Goal: Transaction & Acquisition: Download file/media

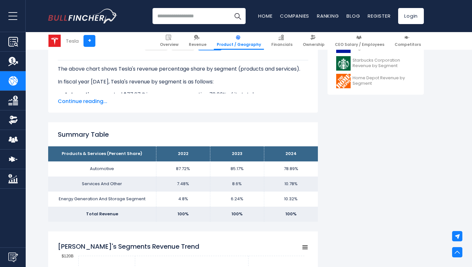
scroll to position [161, 0]
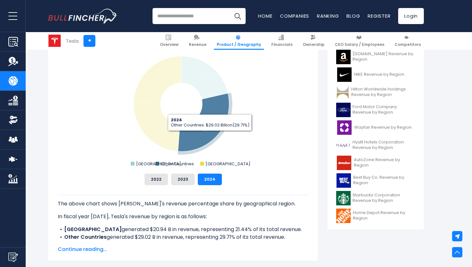
scroll to position [185, 0]
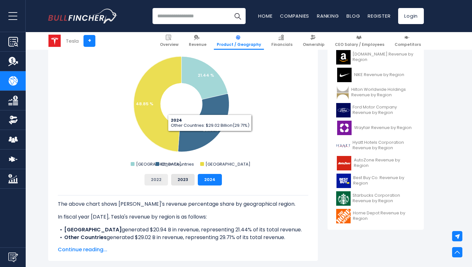
click at [153, 180] on button "2022" at bounding box center [155, 180] width 23 height 12
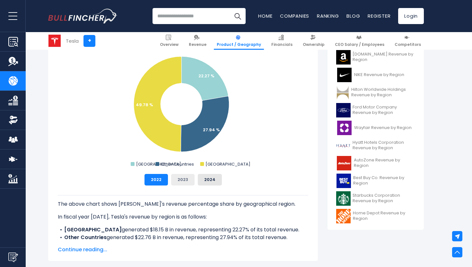
click at [176, 180] on button "2023" at bounding box center [182, 180] width 23 height 12
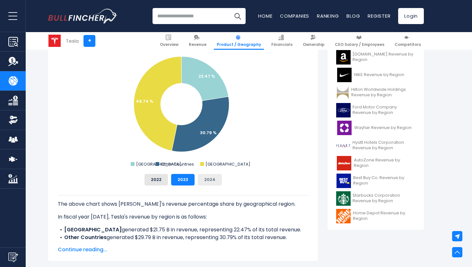
click at [210, 181] on button "2024" at bounding box center [210, 180] width 24 height 12
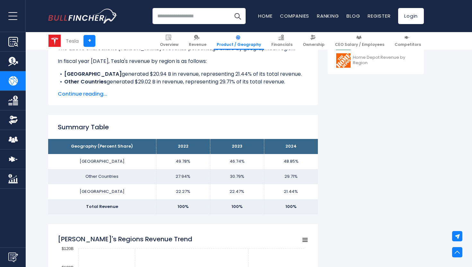
scroll to position [342, 0]
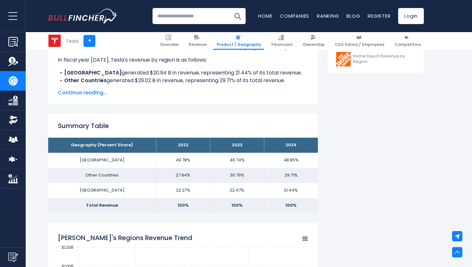
click at [96, 92] on span "Continue reading..." at bounding box center [183, 93] width 250 height 8
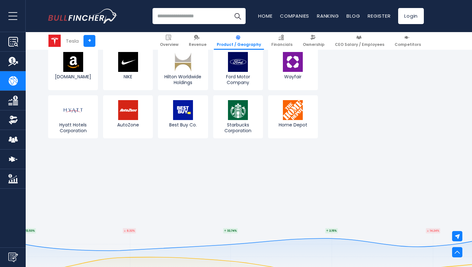
scroll to position [1251, 0]
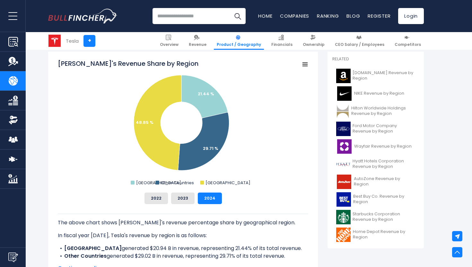
scroll to position [161, 0]
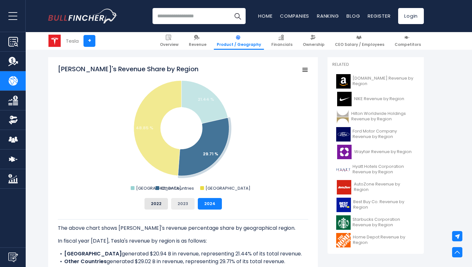
click at [182, 206] on button "2023" at bounding box center [182, 204] width 23 height 12
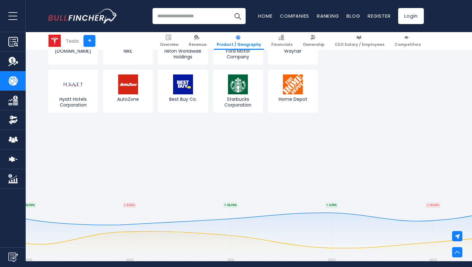
scroll to position [1306, 0]
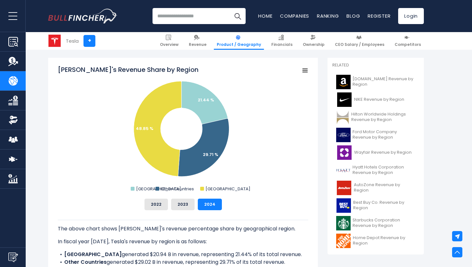
scroll to position [166, 0]
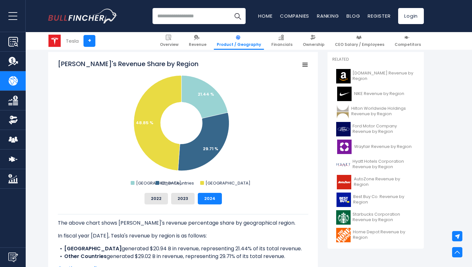
click at [306, 65] on icon "Tesla's Revenue Share by Region" at bounding box center [305, 64] width 4 height 3
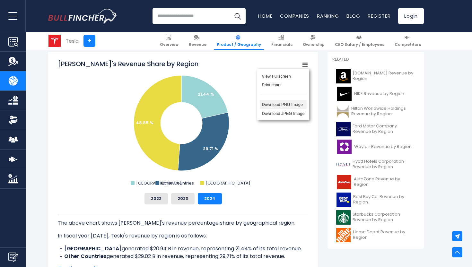
click at [277, 103] on li "Download PNG Image" at bounding box center [283, 104] width 47 height 9
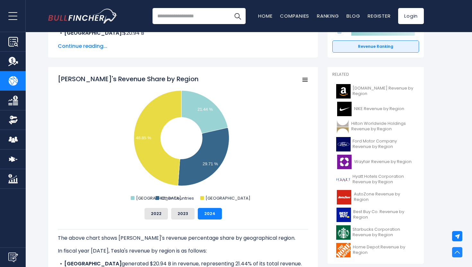
scroll to position [0, 0]
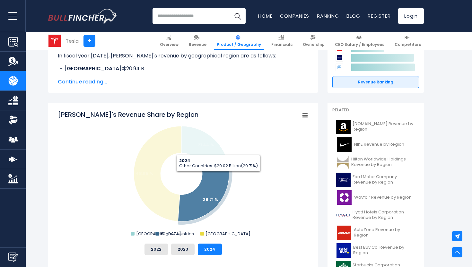
scroll to position [148, 0]
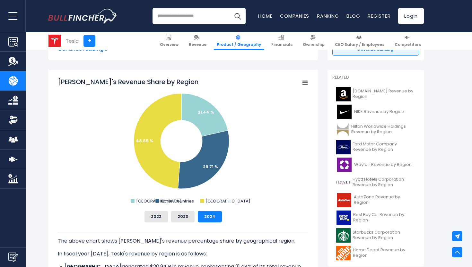
click at [303, 81] on icon "Tesla's Revenue Share by Region" at bounding box center [305, 82] width 4 height 3
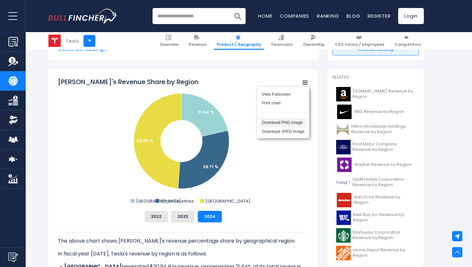
click at [278, 122] on li "Download PNG Image" at bounding box center [283, 122] width 47 height 9
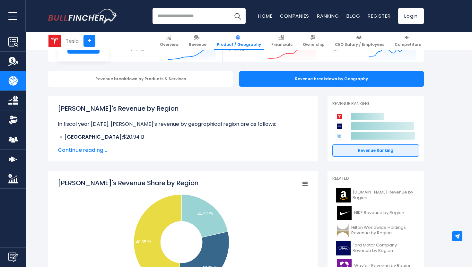
scroll to position [61, 0]
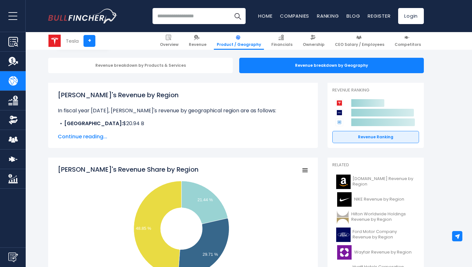
click at [72, 138] on span "Continue reading..." at bounding box center [183, 137] width 250 height 8
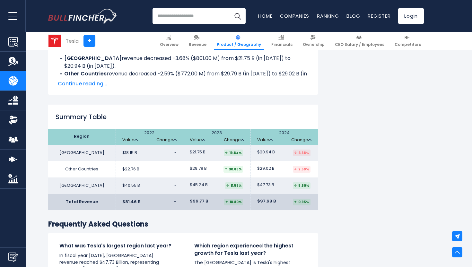
scroll to position [1053, 0]
